Goal: Task Accomplishment & Management: Use online tool/utility

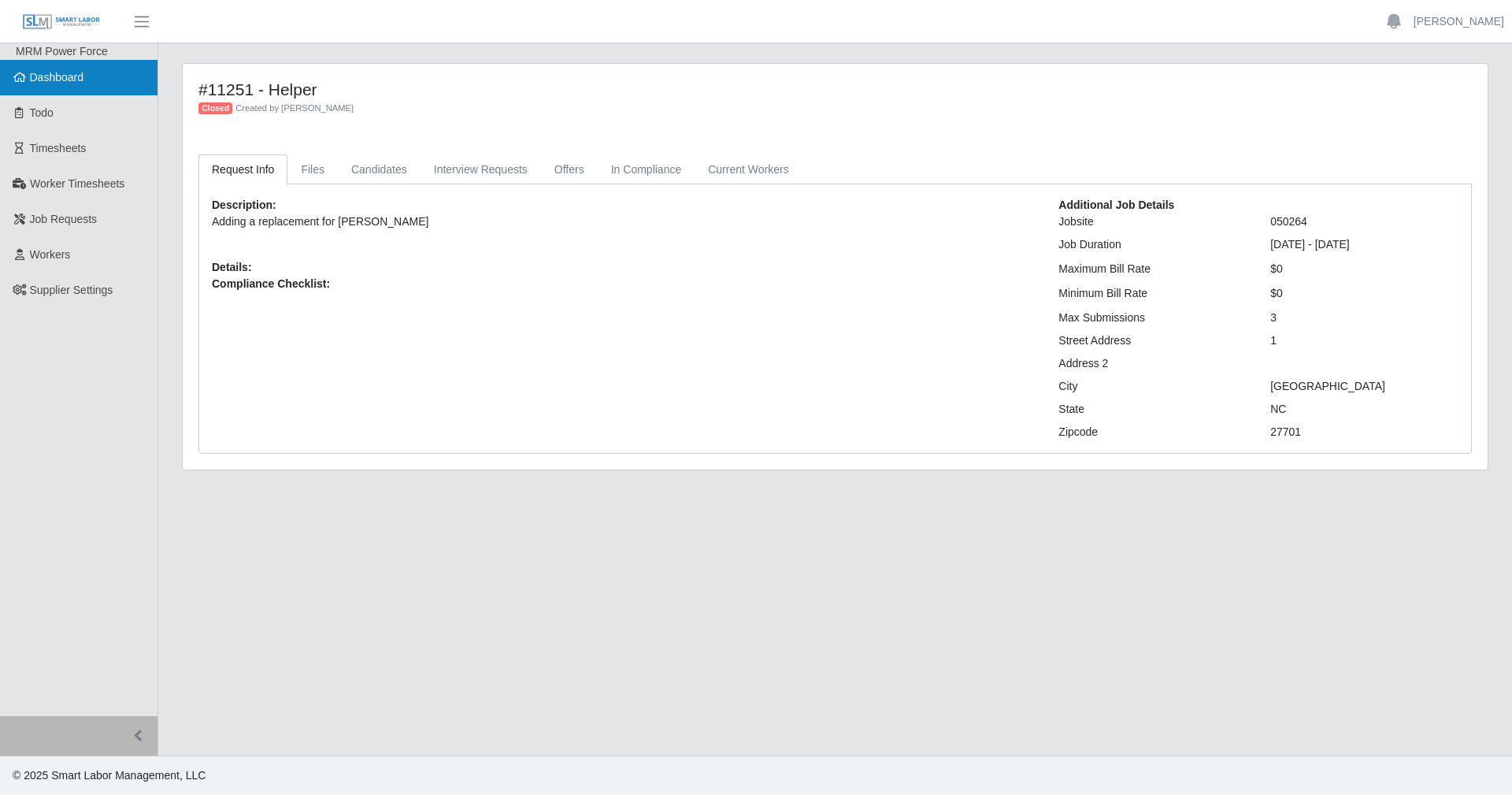
click at [90, 85] on link "Dashboard" at bounding box center [78, 77] width 158 height 36
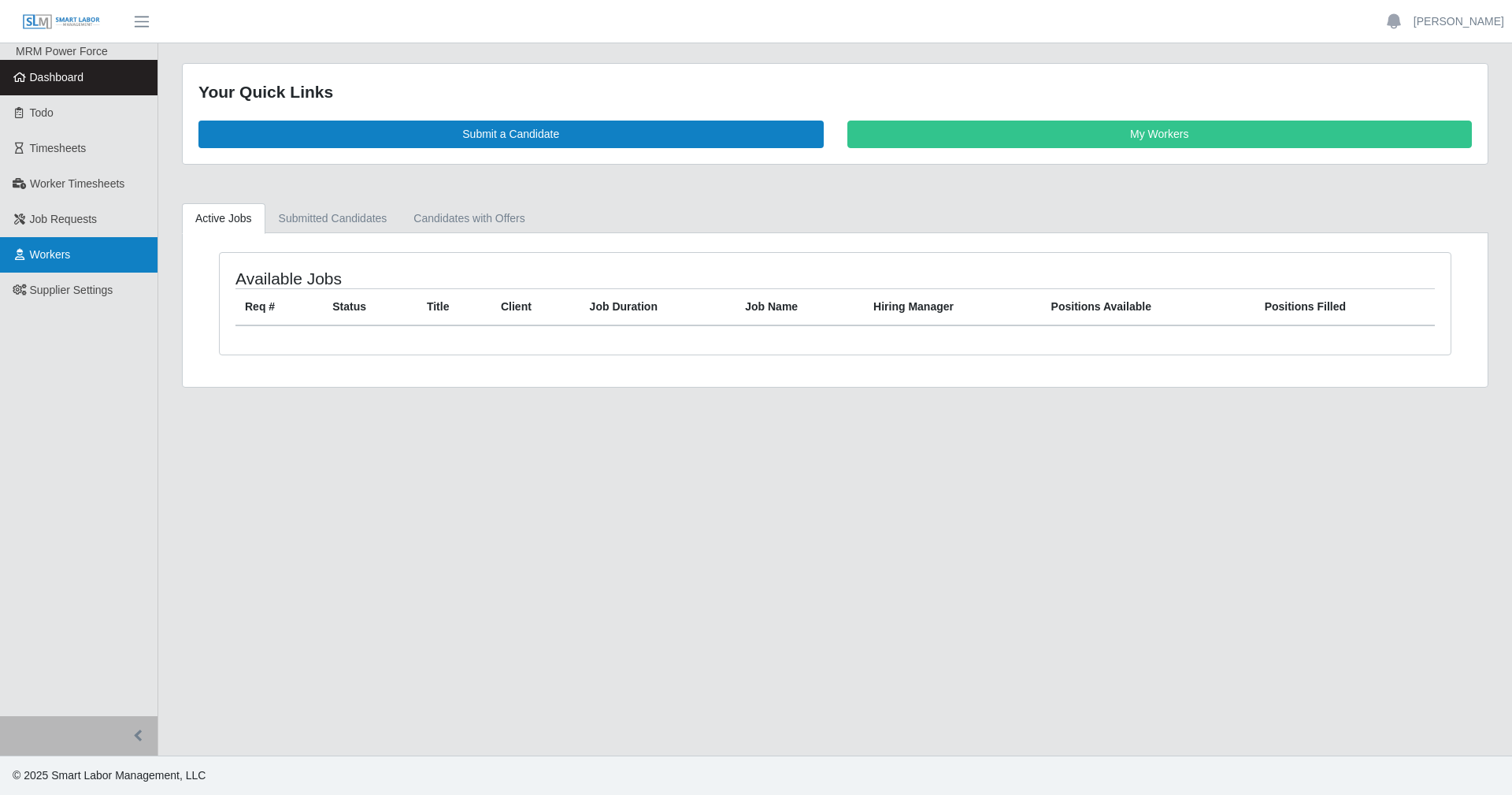
click at [58, 242] on link "Workers" at bounding box center [78, 255] width 158 height 36
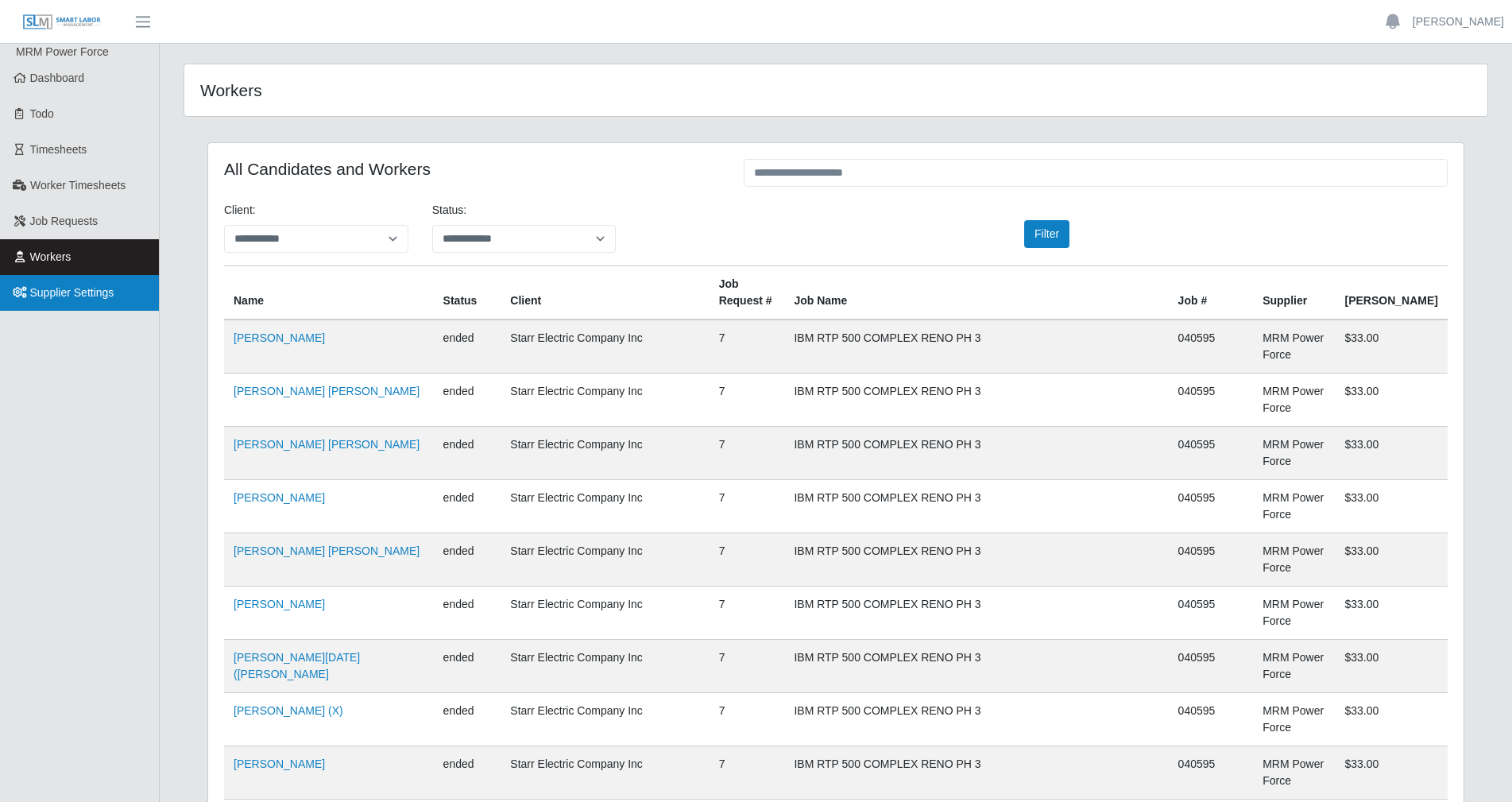
click at [70, 294] on span "Supplier Settings" at bounding box center [73, 293] width 84 height 13
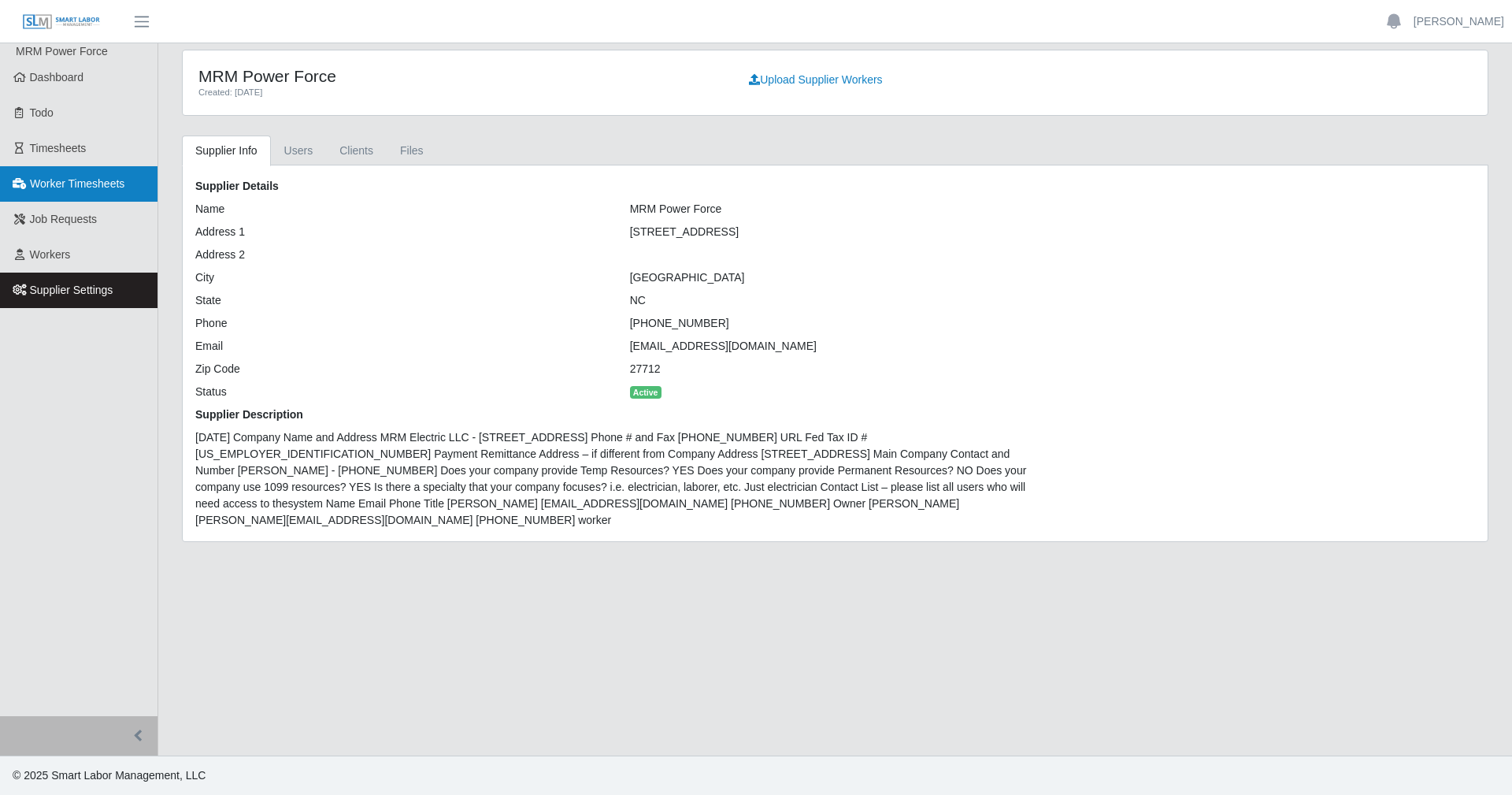
click at [92, 189] on span "Worker Timesheets" at bounding box center [77, 183] width 94 height 12
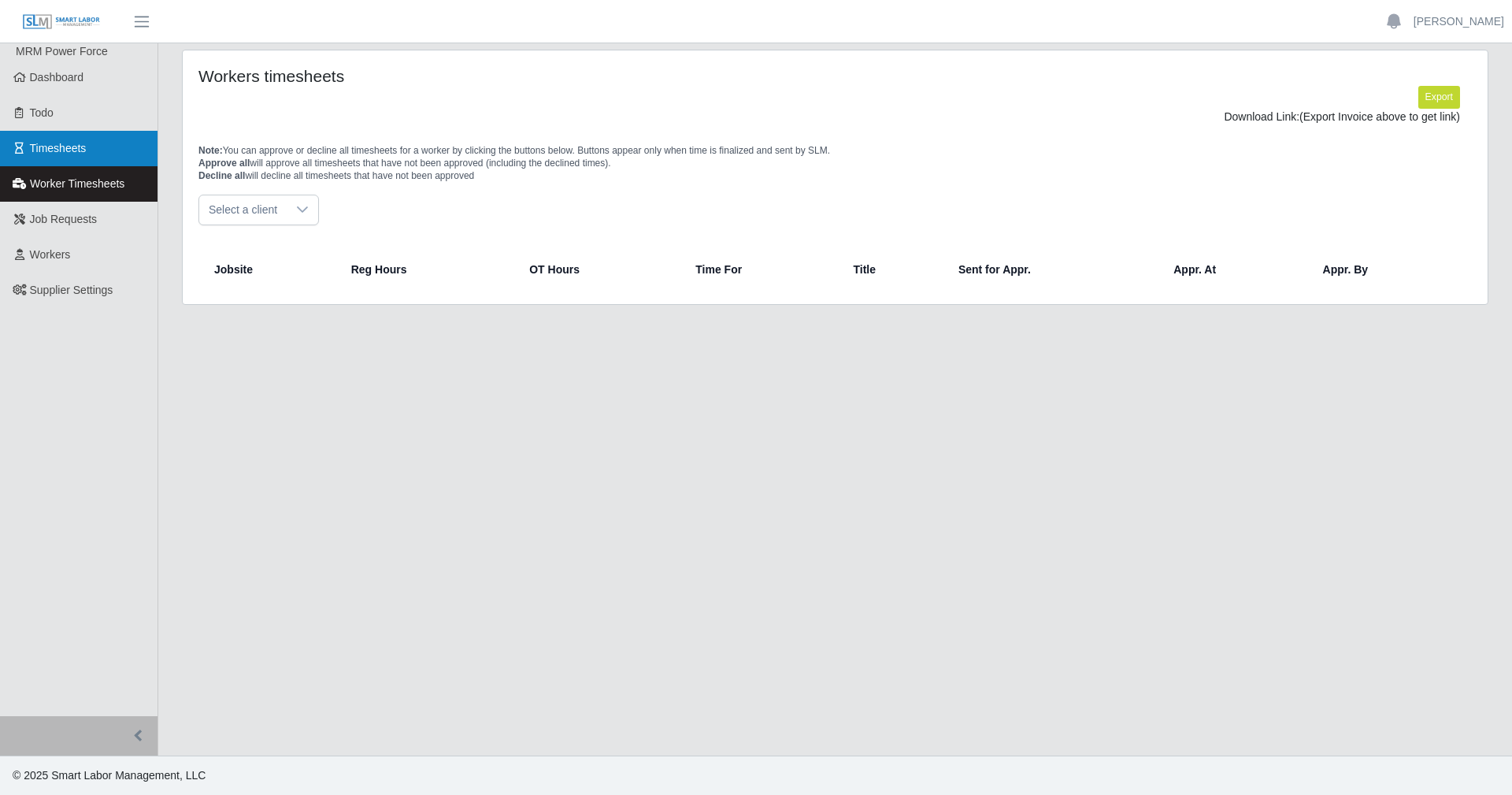
click at [86, 161] on link "Timesheets" at bounding box center [78, 149] width 158 height 36
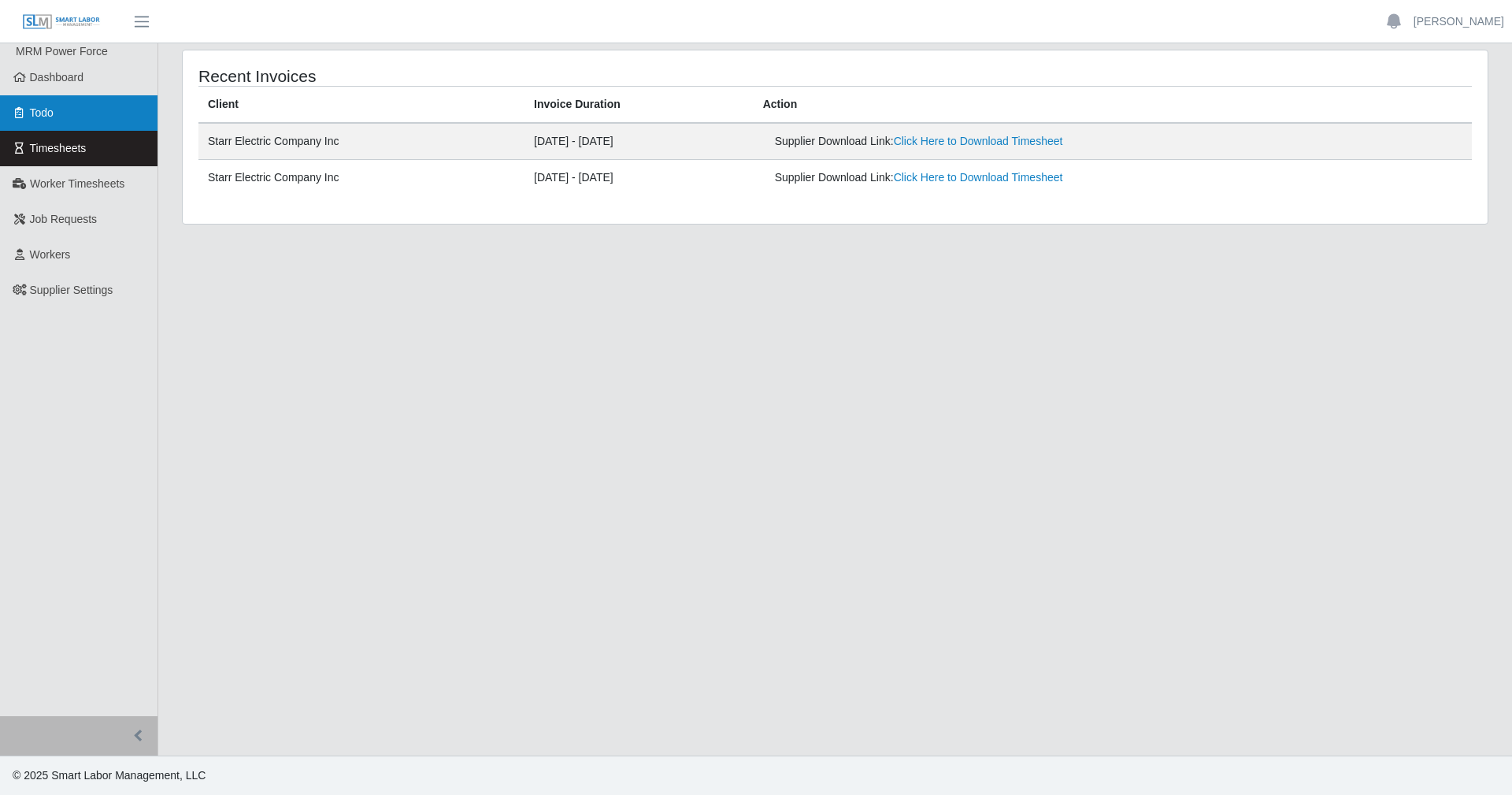
click at [69, 113] on link "Todo" at bounding box center [78, 113] width 158 height 36
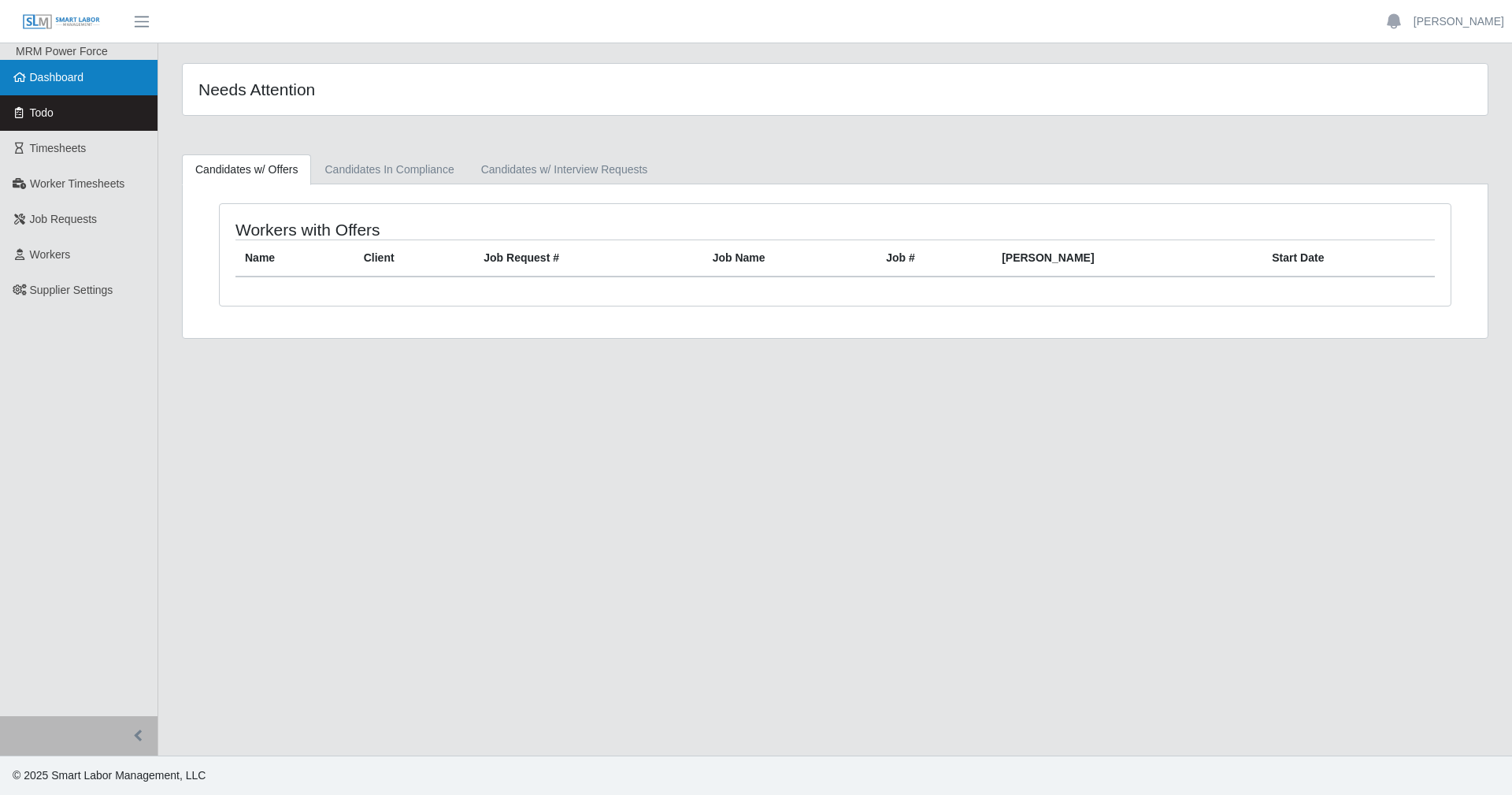
click at [77, 88] on link "Dashboard" at bounding box center [78, 77] width 158 height 36
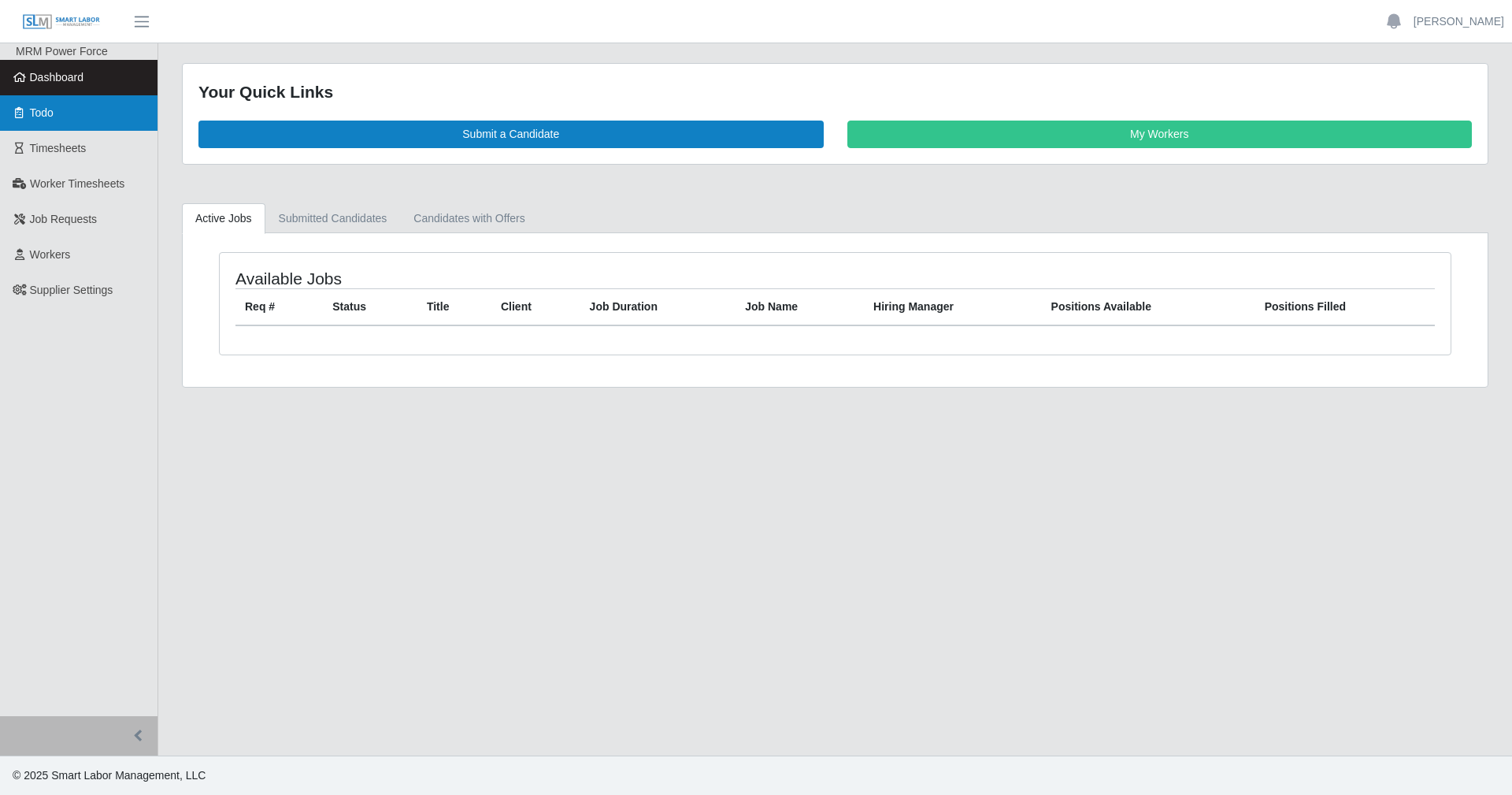
click at [72, 111] on link "Todo" at bounding box center [78, 113] width 158 height 36
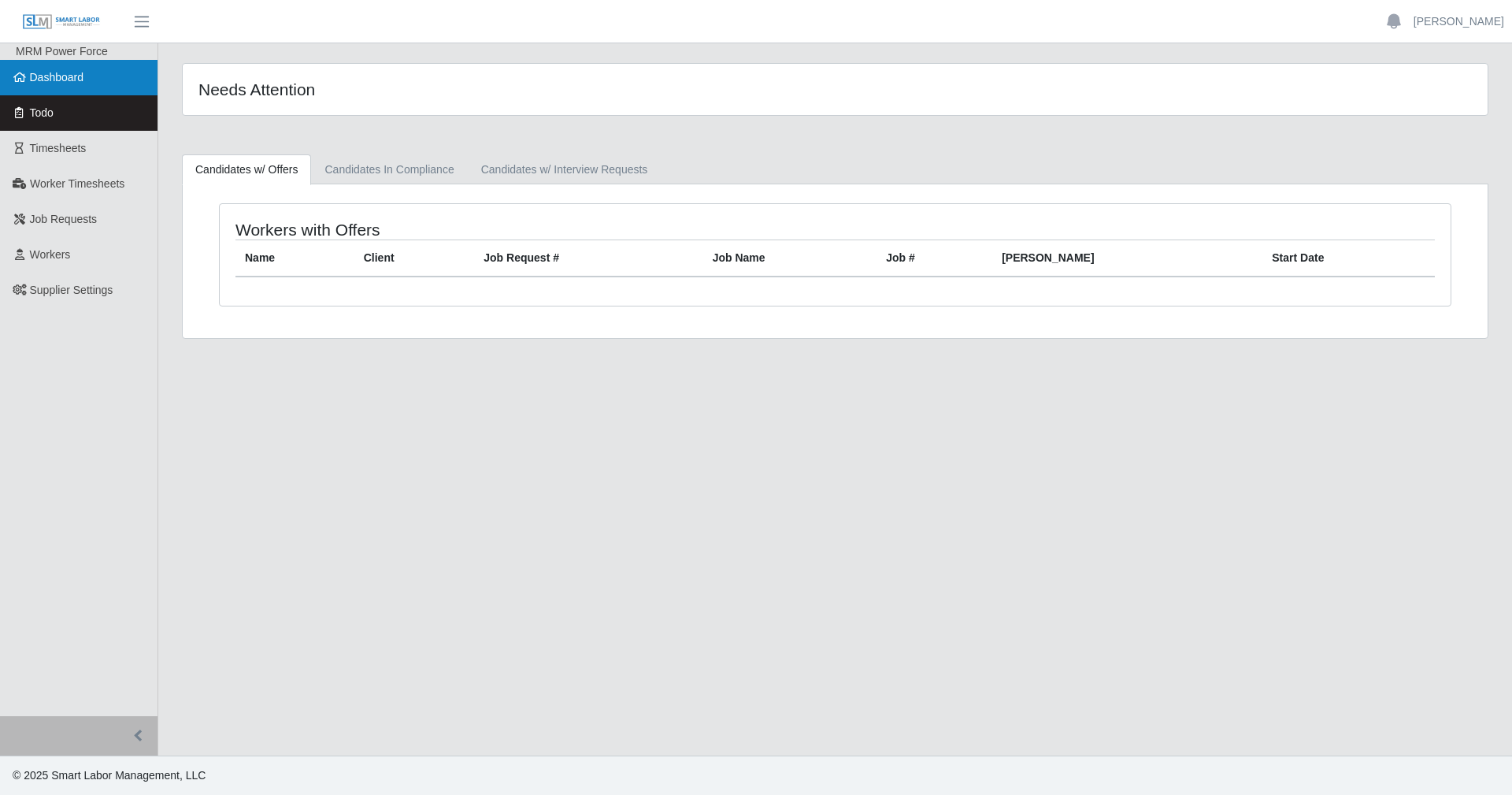
click at [53, 81] on span "Dashboard" at bounding box center [57, 77] width 54 height 12
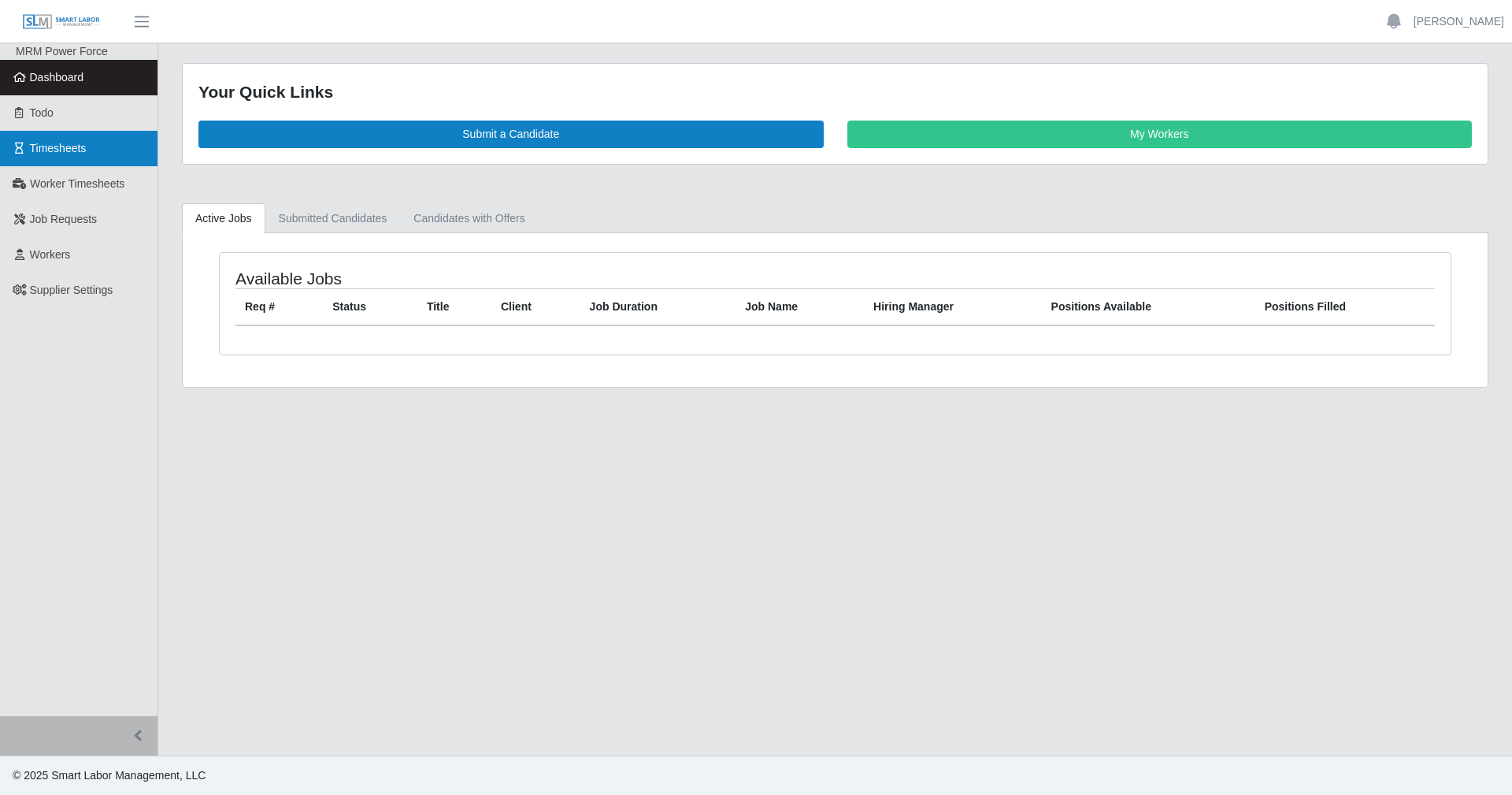
click at [78, 154] on span "Timesheets" at bounding box center [59, 148] width 57 height 12
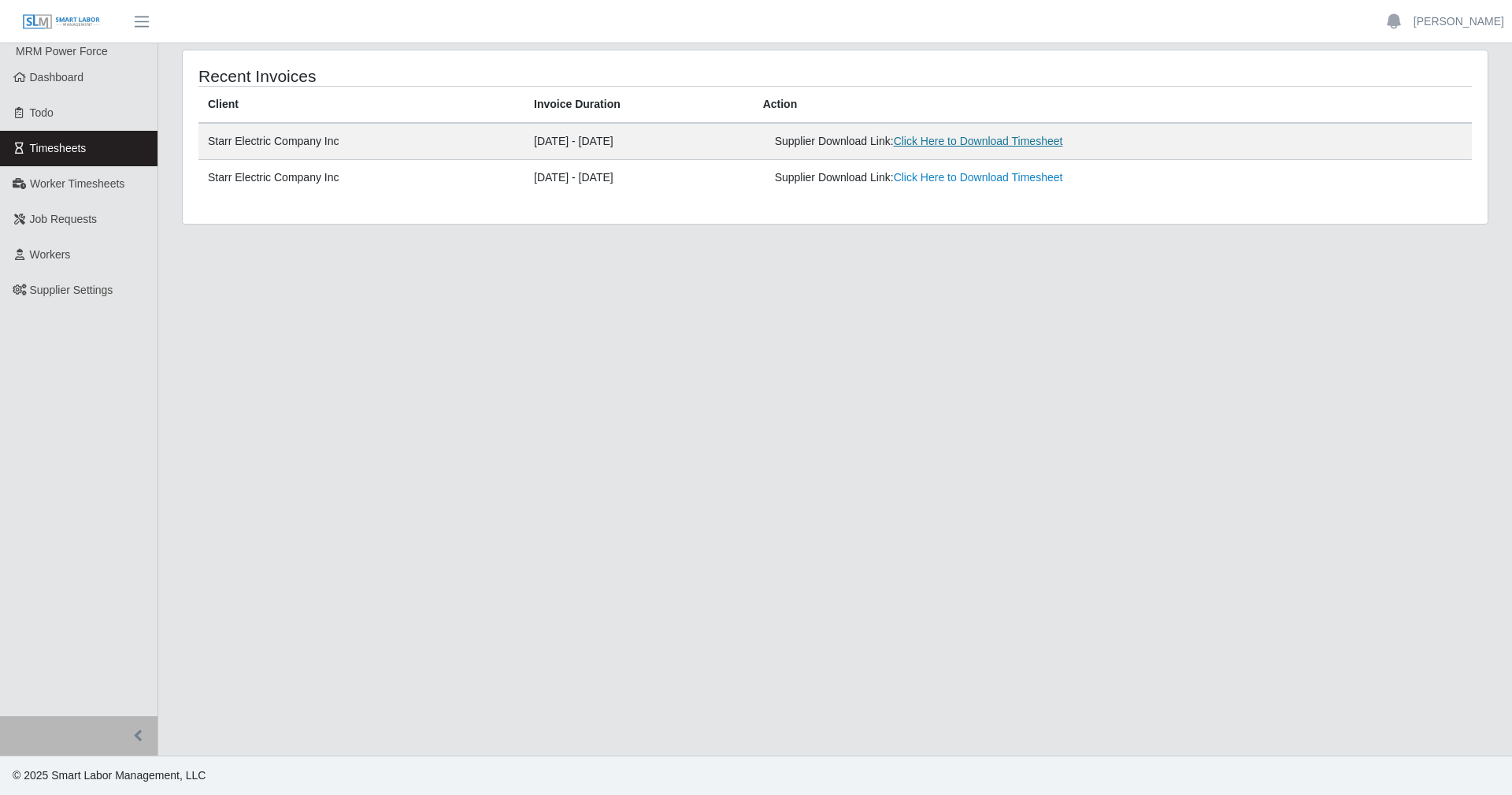
click at [955, 144] on link "Click Here to Download Timesheet" at bounding box center [978, 141] width 169 height 12
